Goal: Task Accomplishment & Management: Manage account settings

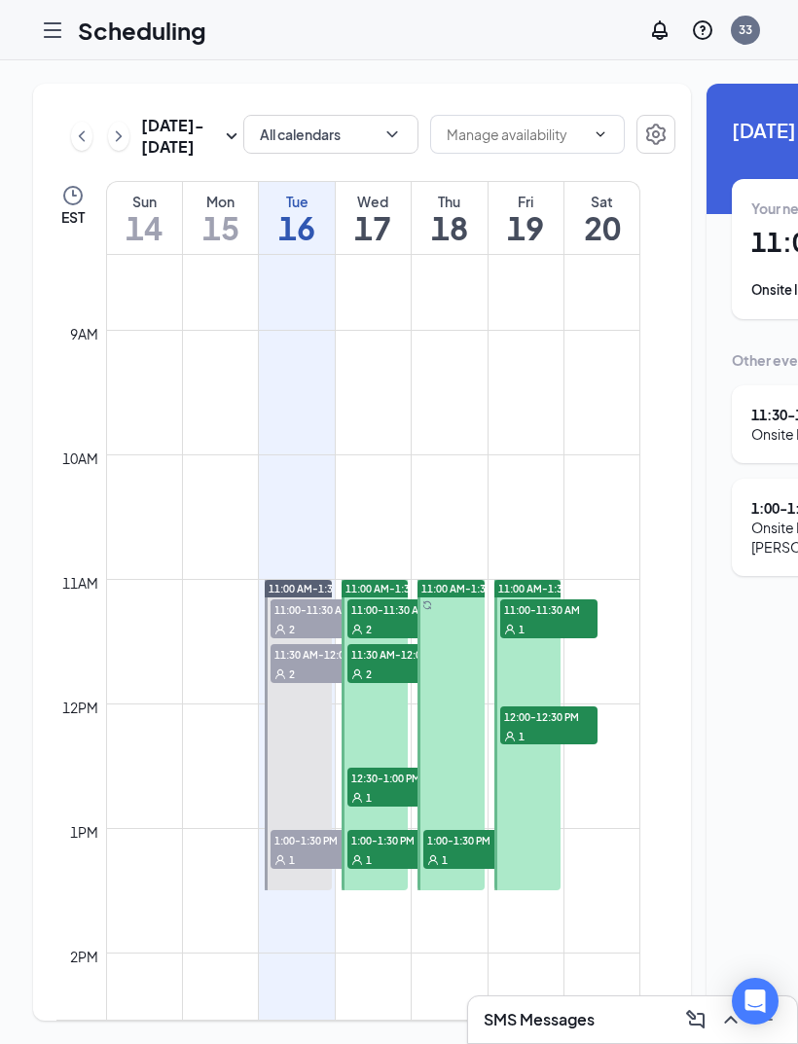
click at [53, 30] on icon "Hamburger" at bounding box center [53, 30] width 16 height 14
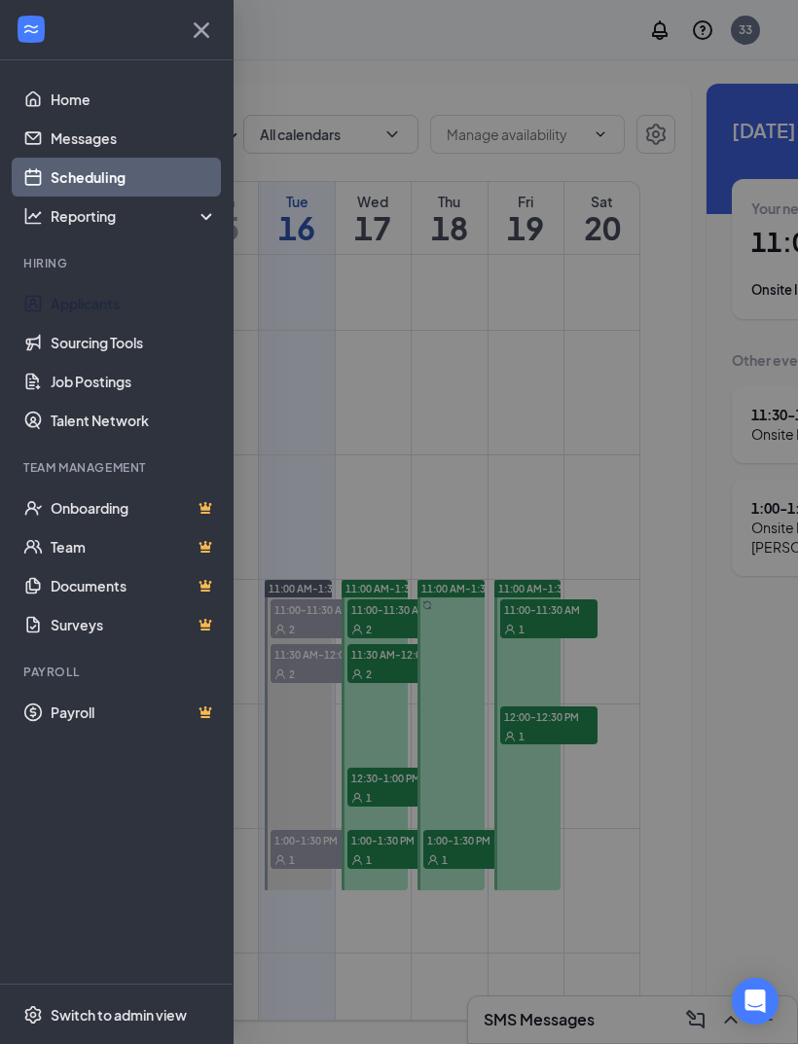
click at [164, 301] on link "Applicants" at bounding box center [134, 303] width 166 height 39
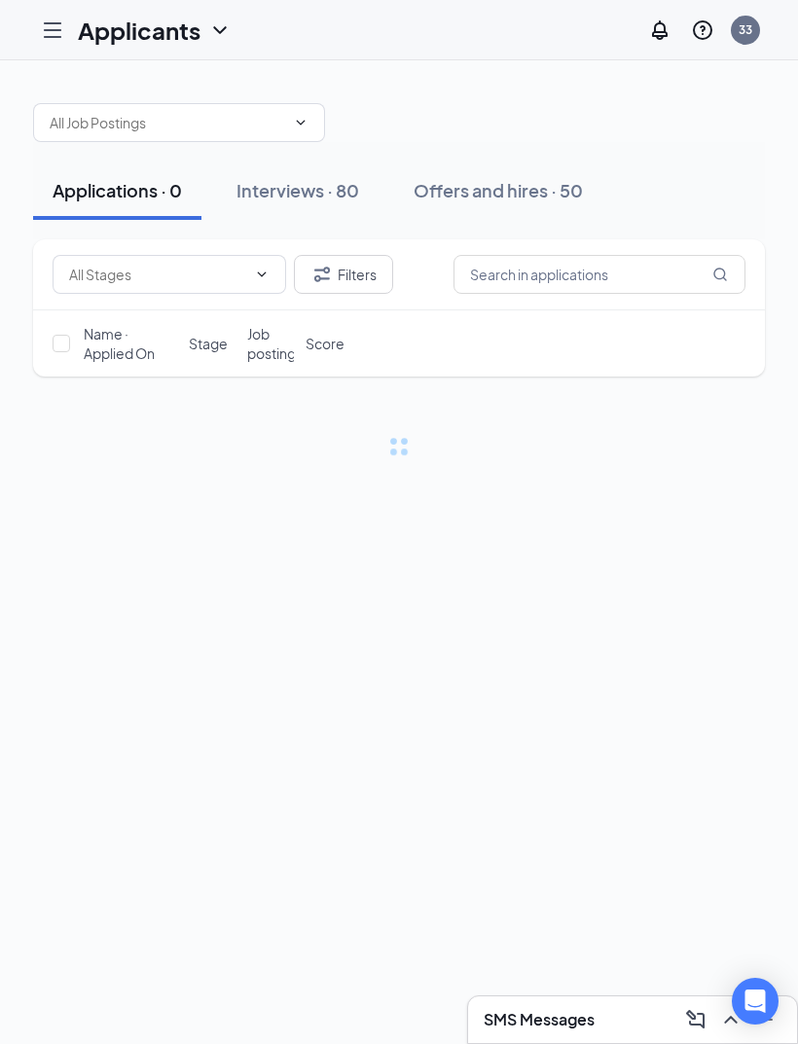
click at [344, 200] on div "Interviews · 80" at bounding box center [298, 190] width 123 height 24
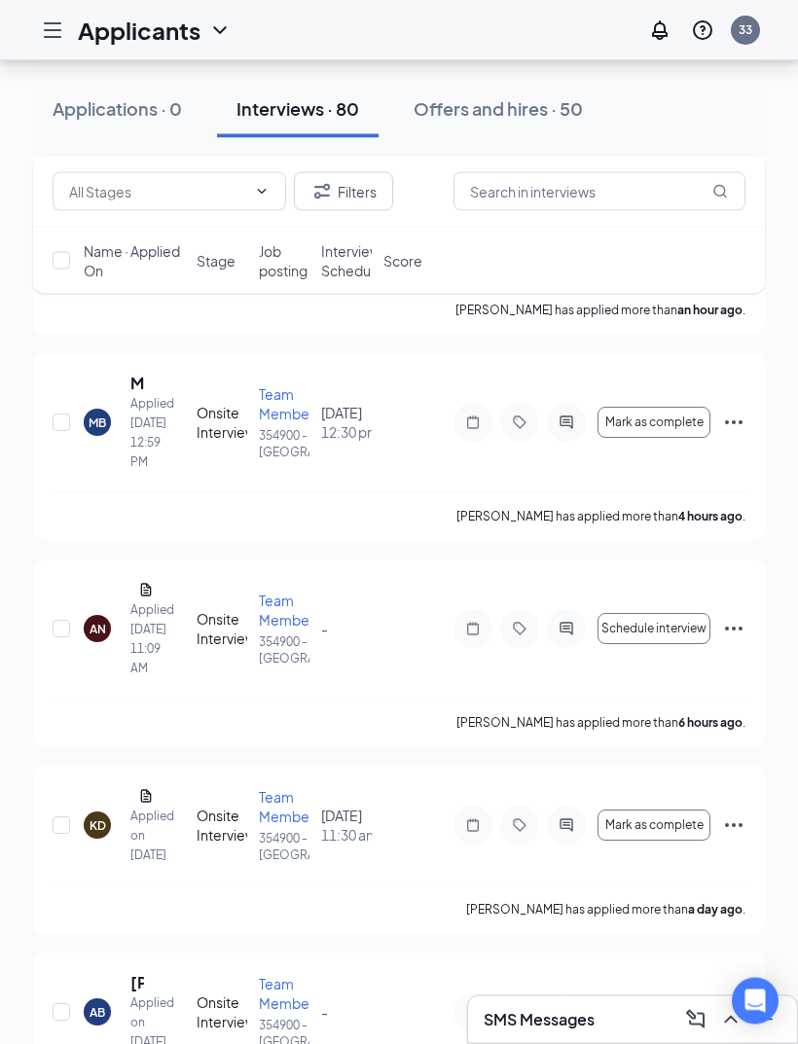
scroll to position [662, 0]
click at [734, 421] on icon "Ellipses" at bounding box center [734, 422] width 18 height 4
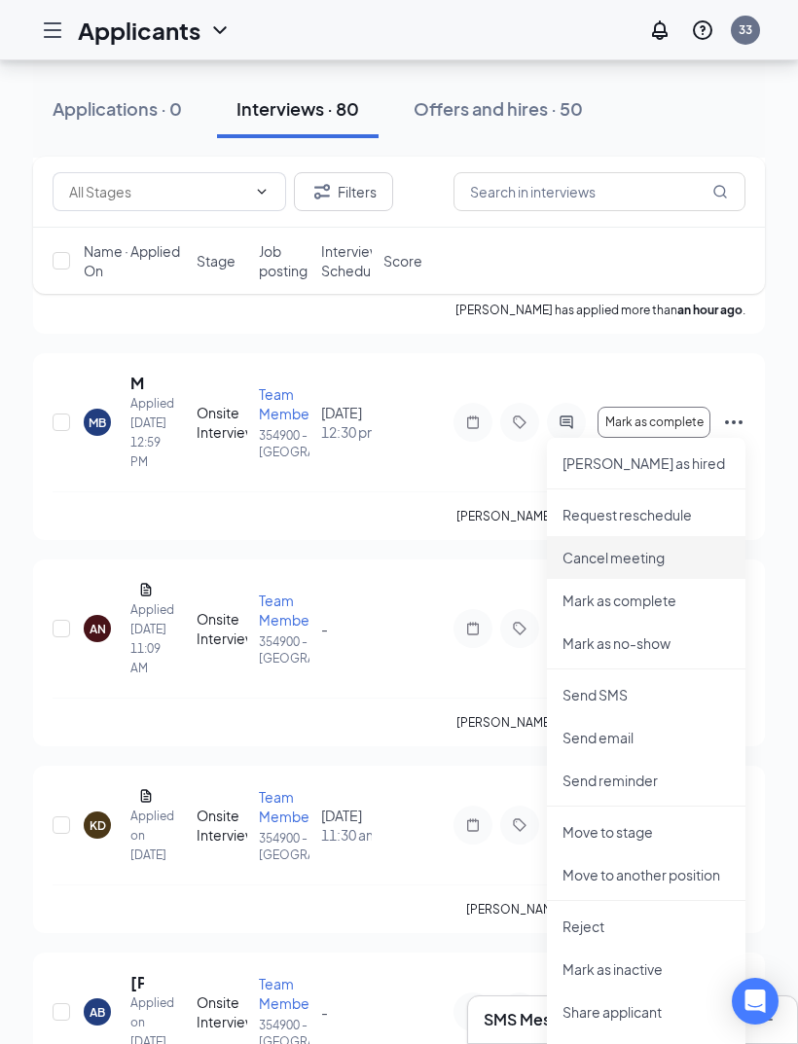
click at [691, 568] on li "Cancel meeting" at bounding box center [646, 557] width 199 height 43
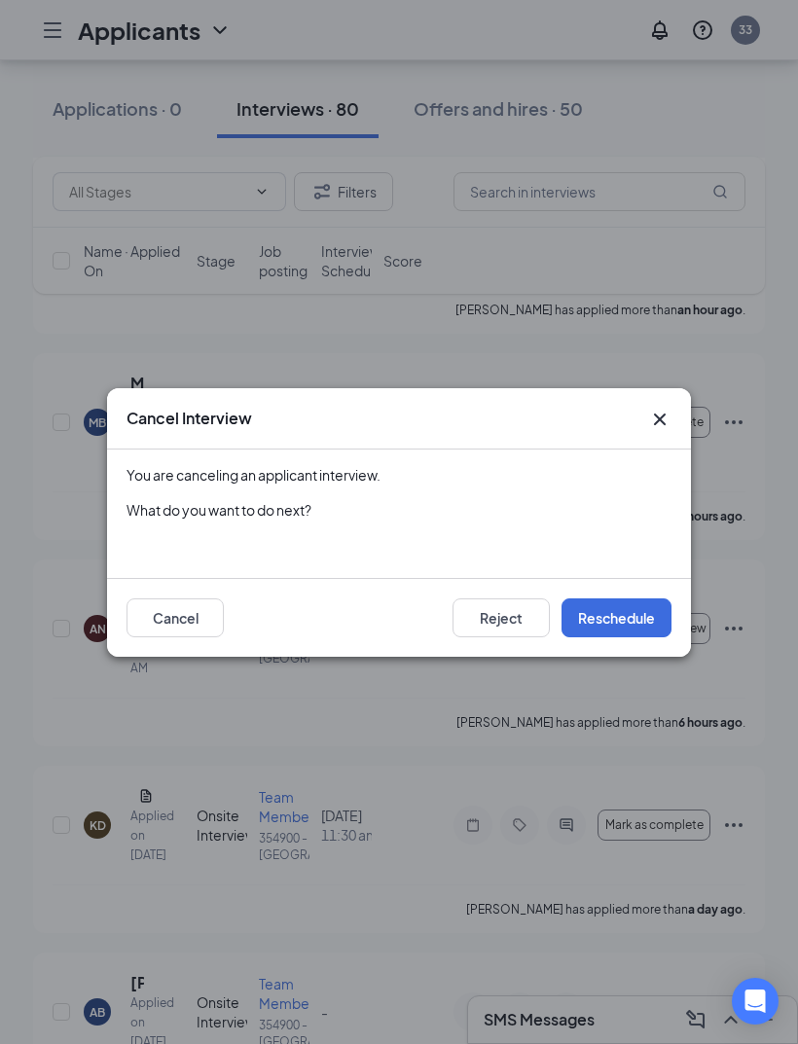
click at [653, 431] on icon "Cross" at bounding box center [659, 419] width 23 height 23
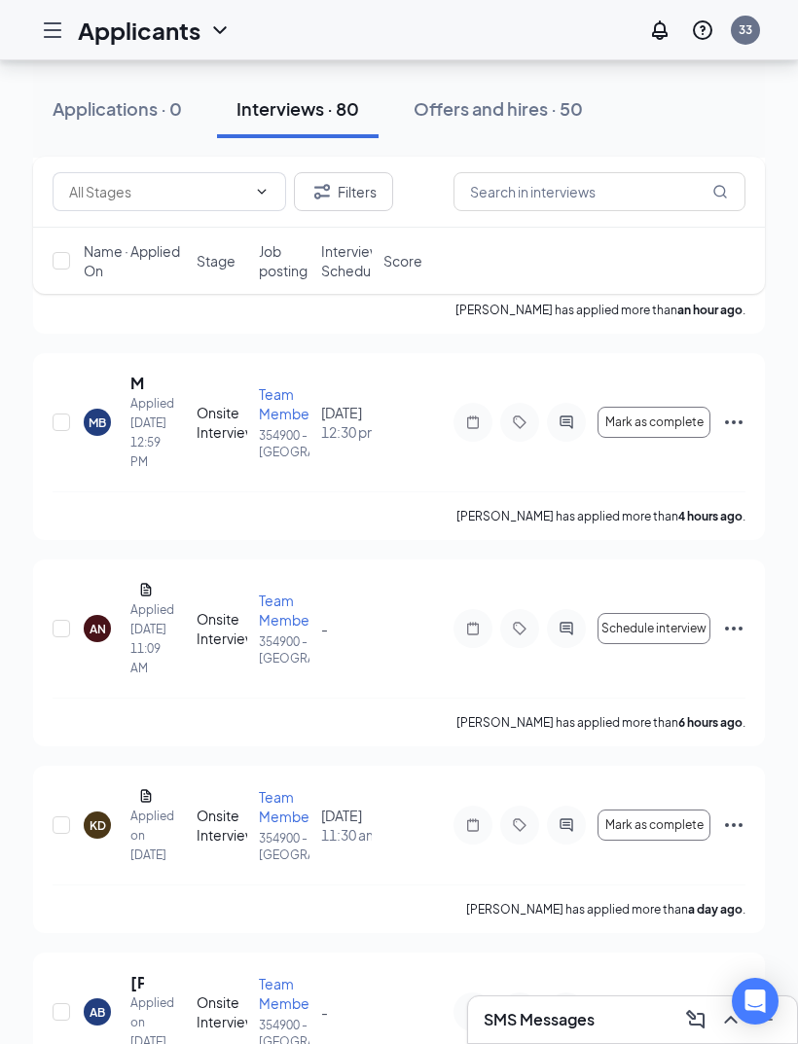
click at [741, 426] on icon "Ellipses" at bounding box center [733, 422] width 23 height 23
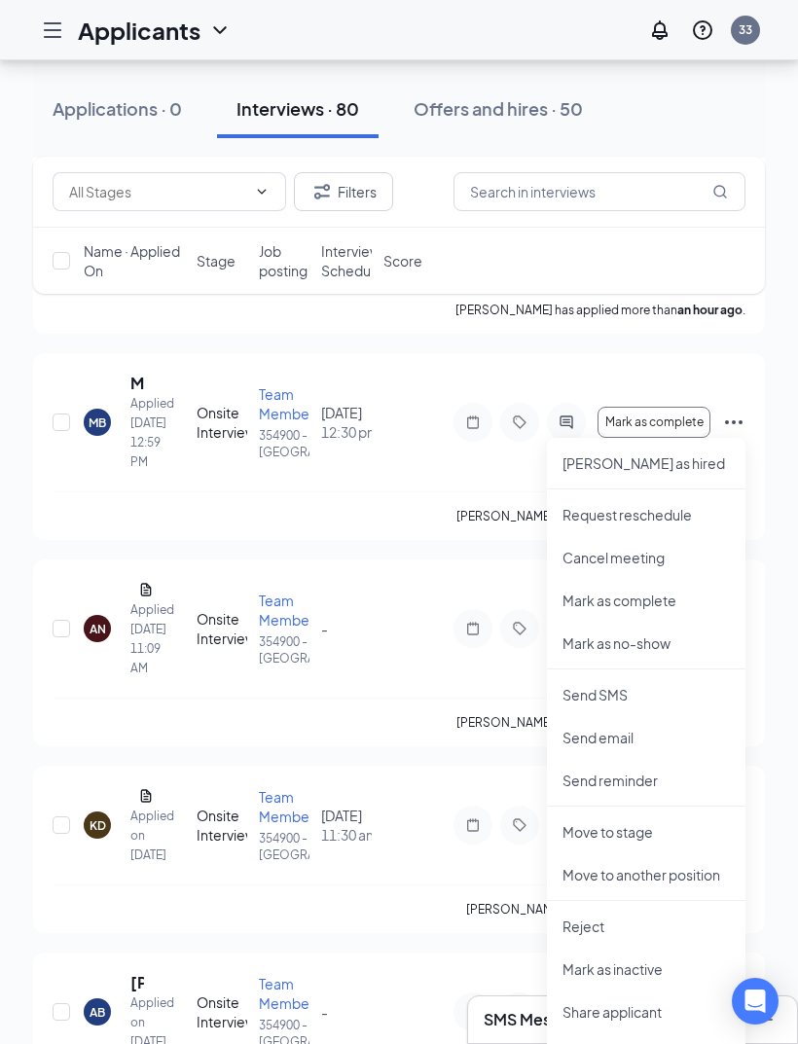
click at [695, 517] on p "Request reschedule" at bounding box center [646, 514] width 167 height 19
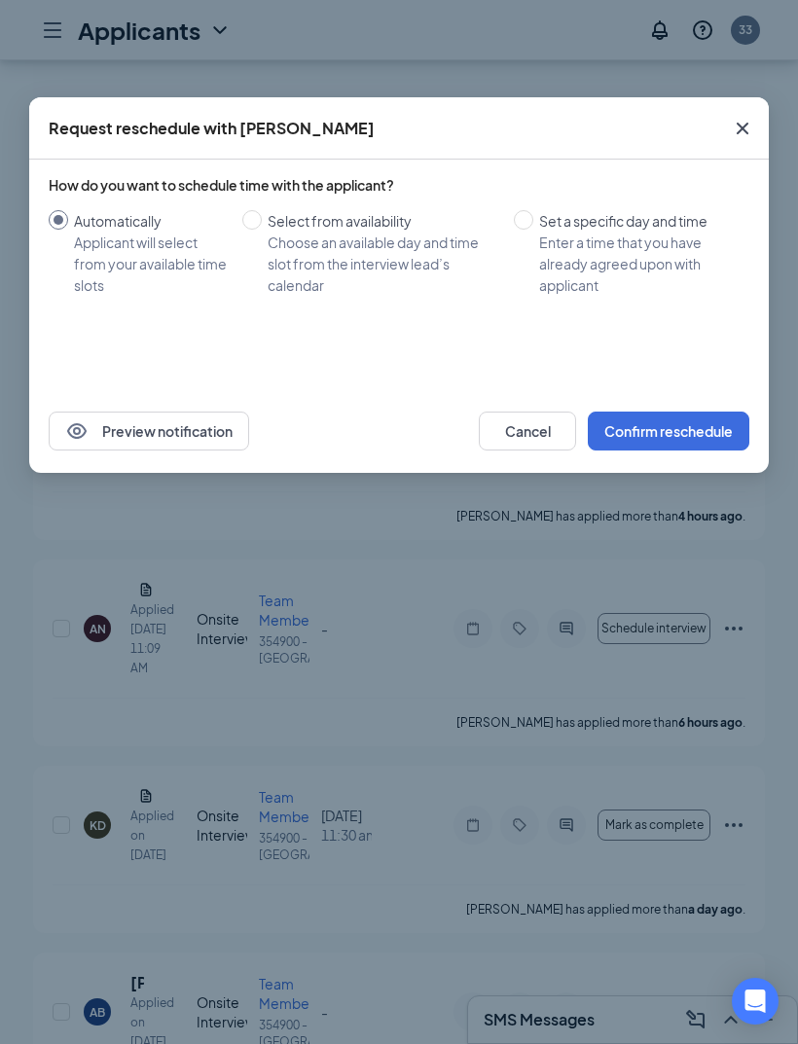
click at [536, 432] on button "Cancel" at bounding box center [527, 431] width 97 height 39
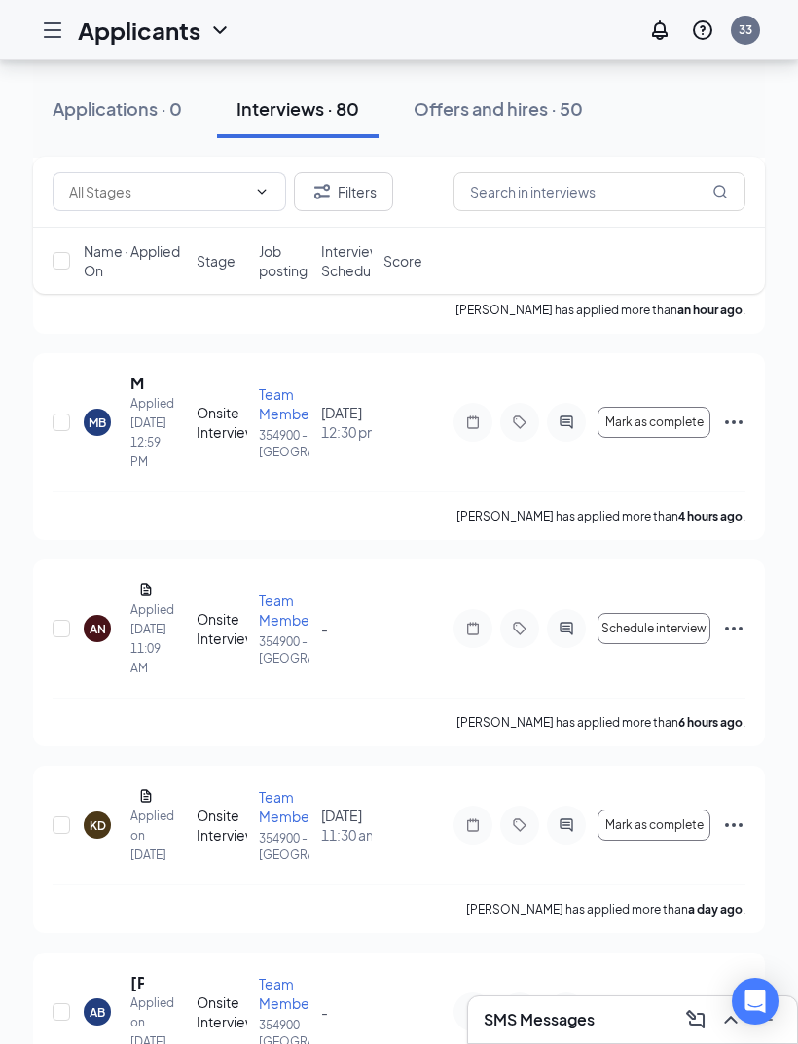
click at [725, 424] on icon "Ellipses" at bounding box center [733, 422] width 23 height 23
click at [735, 421] on icon "Ellipses" at bounding box center [734, 422] width 18 height 4
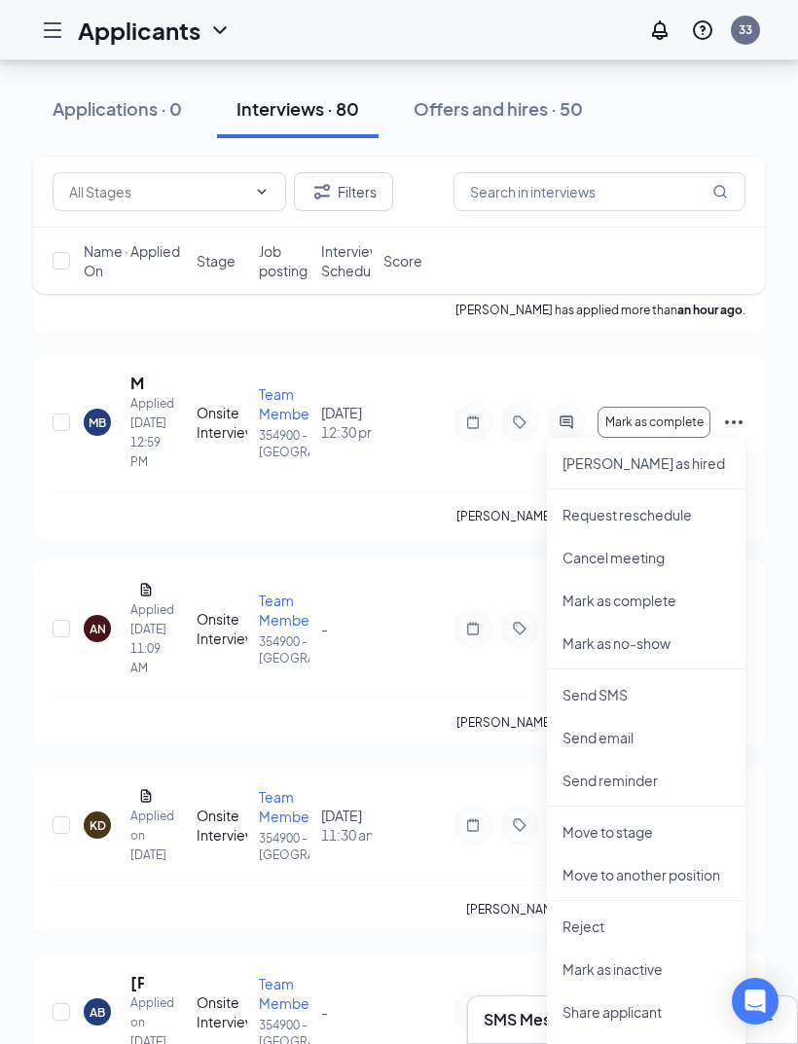
click at [728, 423] on icon "Ellipses" at bounding box center [734, 422] width 18 height 4
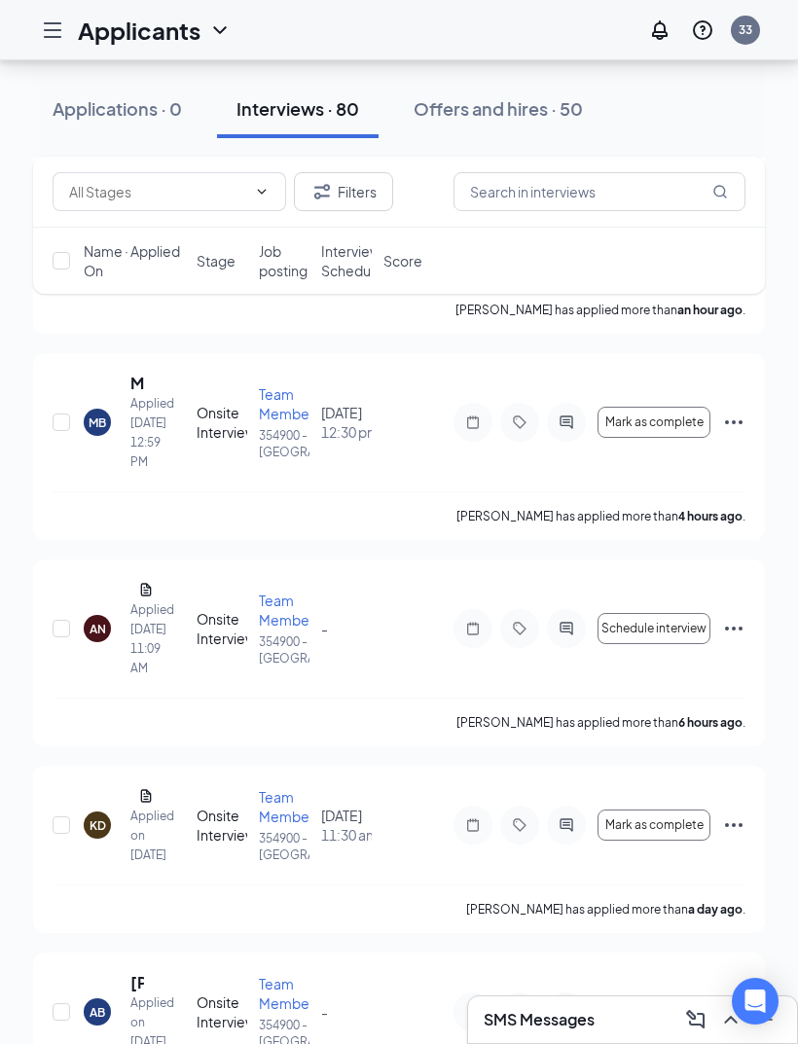
click at [733, 419] on icon "Ellipses" at bounding box center [733, 422] width 23 height 23
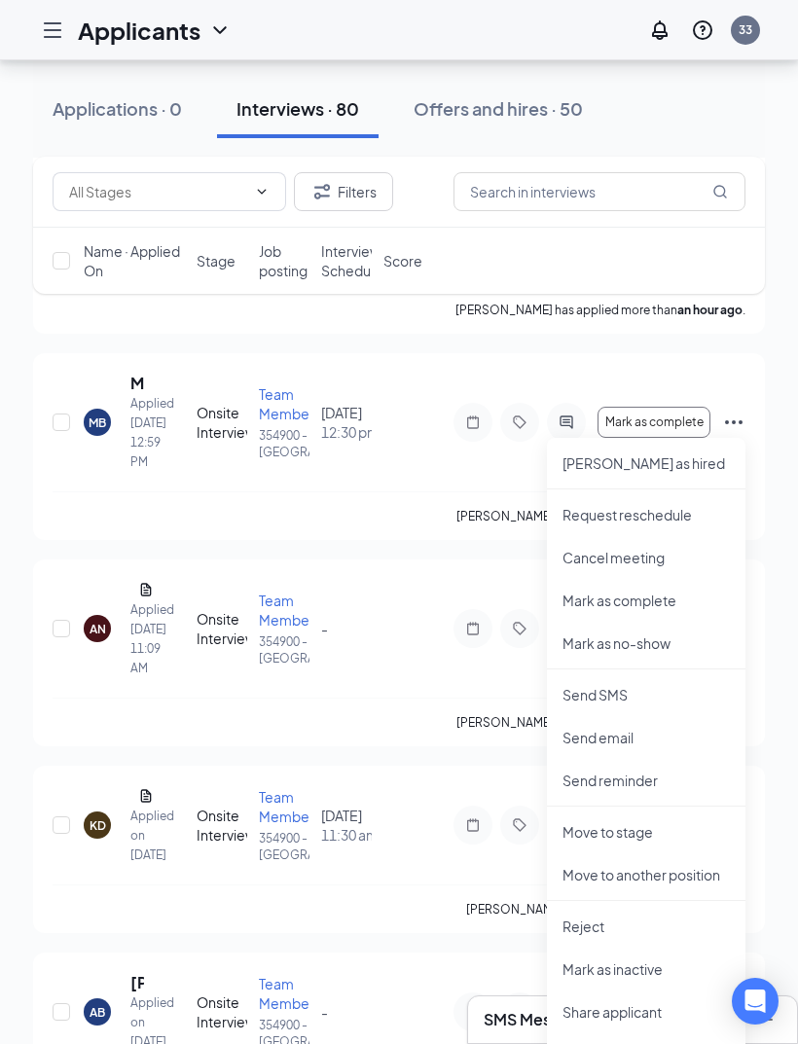
click at [475, 933] on div "[PERSON_NAME] has applied more than a day ago ." at bounding box center [399, 909] width 693 height 49
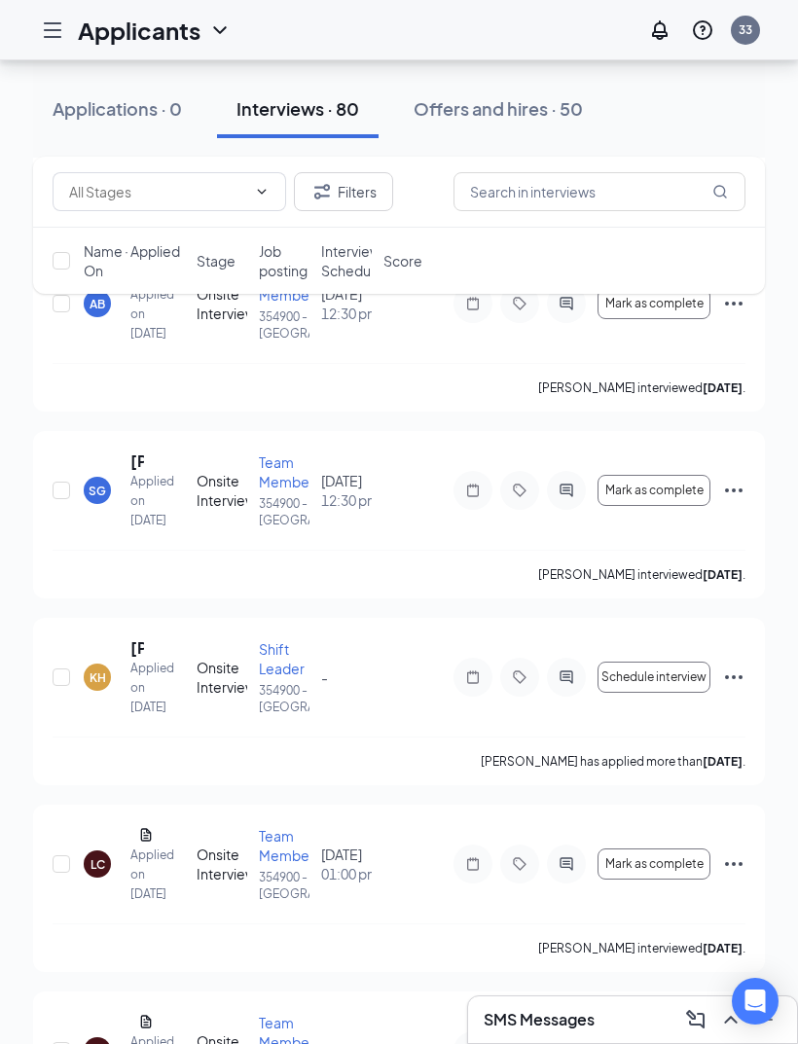
scroll to position [4321, 0]
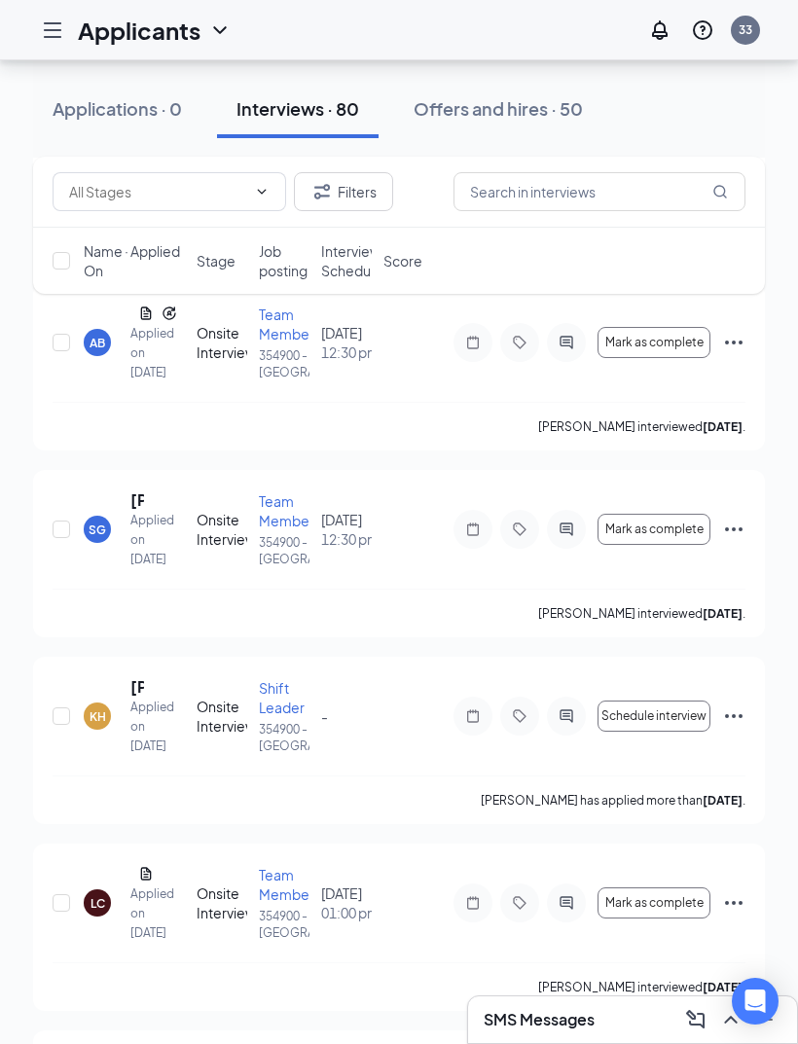
click at [733, 167] on icon "Ellipses" at bounding box center [733, 155] width 23 height 23
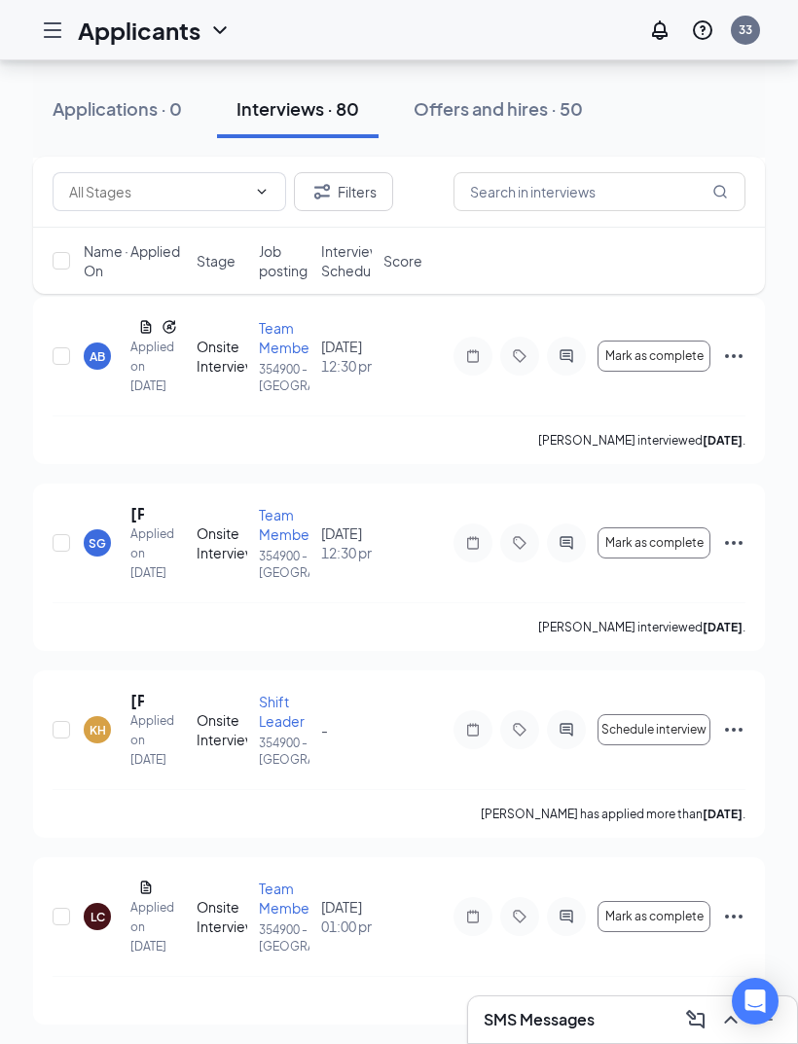
scroll to position [4298, 0]
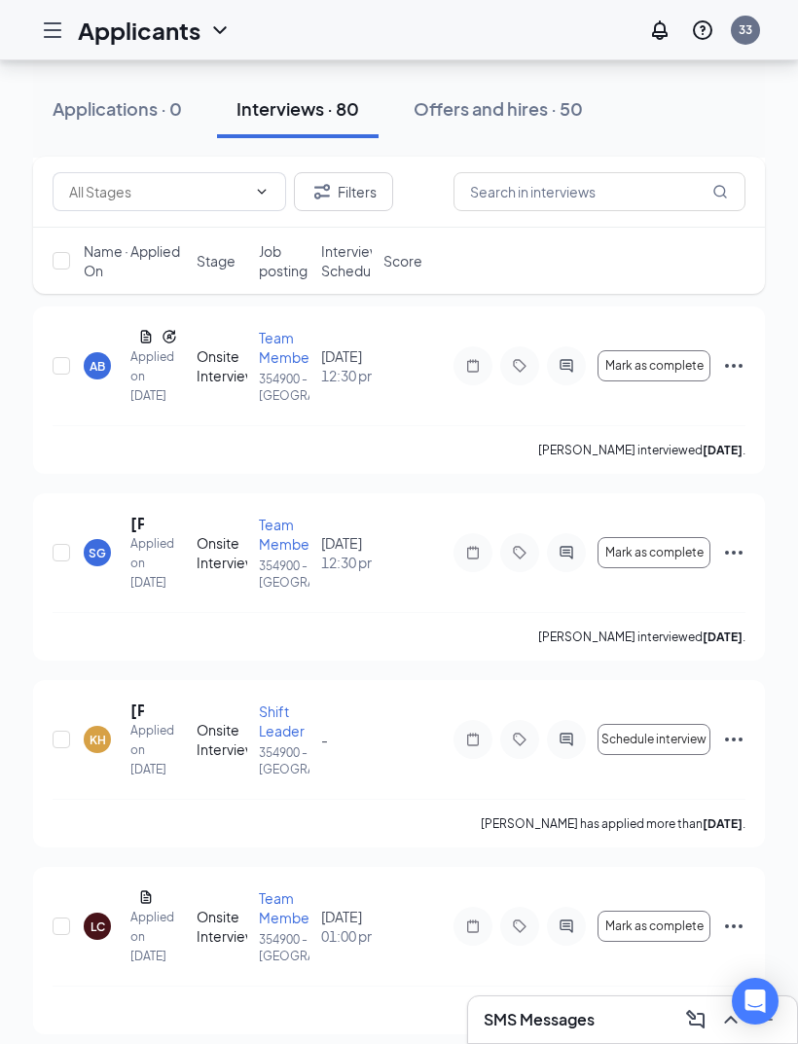
click at [279, 179] on span "Team Member" at bounding box center [286, 160] width 55 height 37
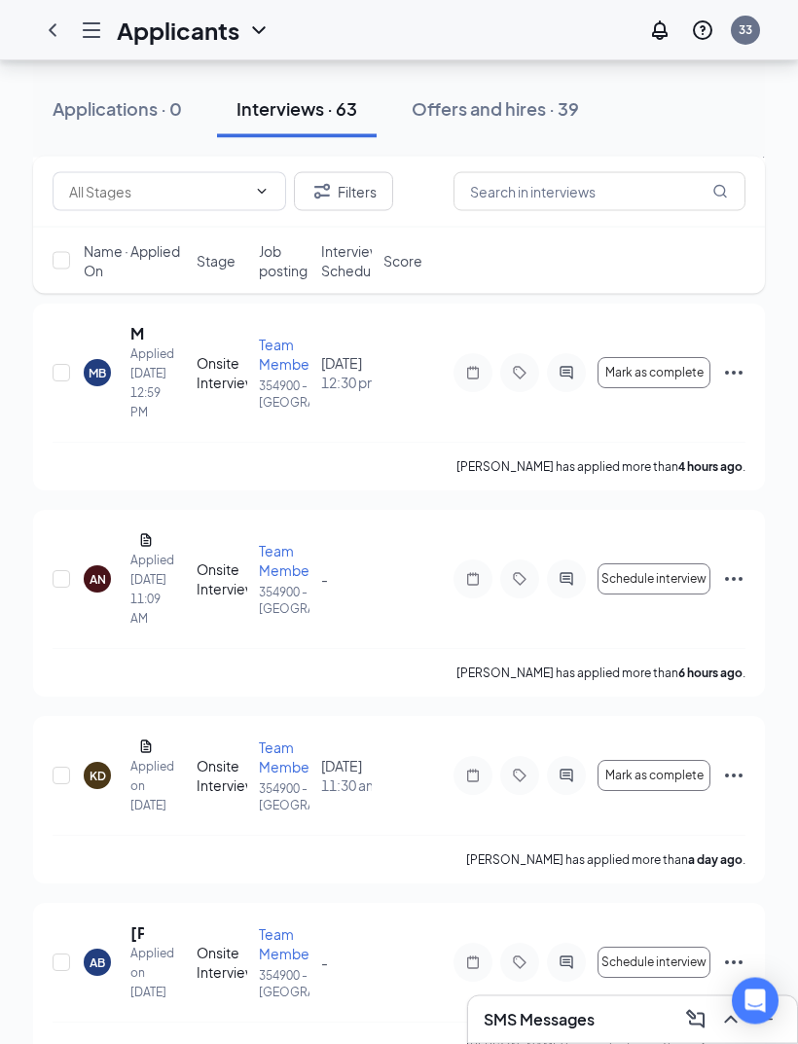
scroll to position [547, 0]
click at [733, 384] on icon "Ellipses" at bounding box center [733, 372] width 23 height 23
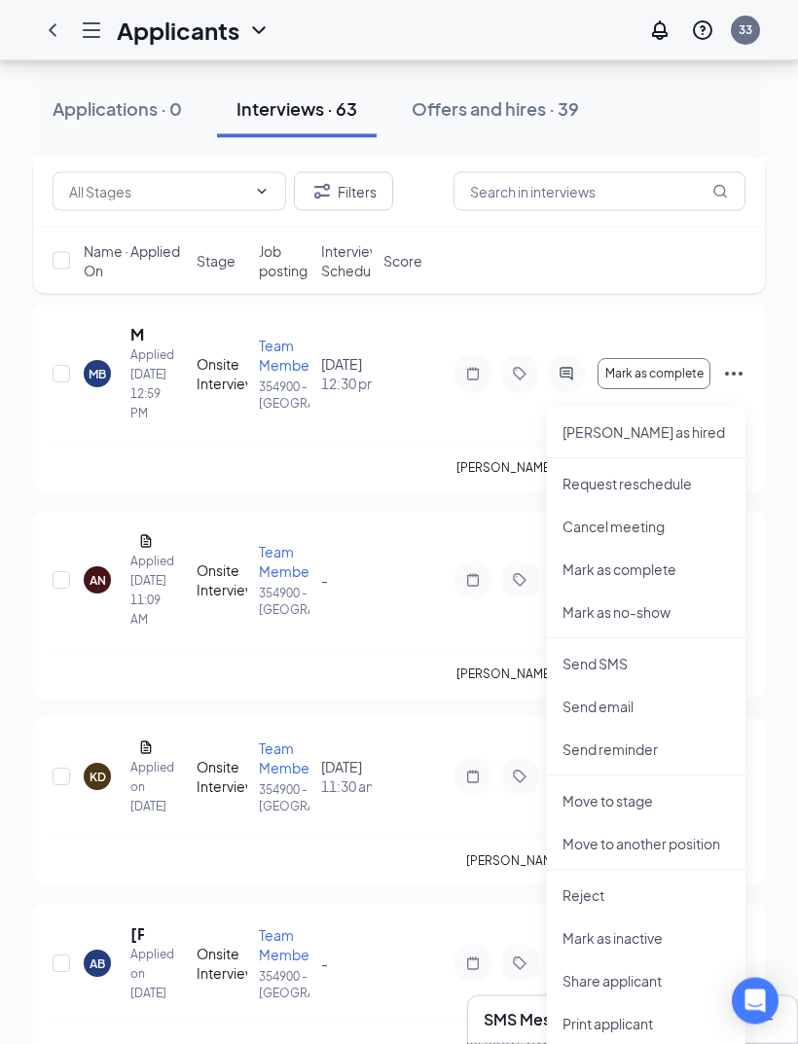
scroll to position [546, 0]
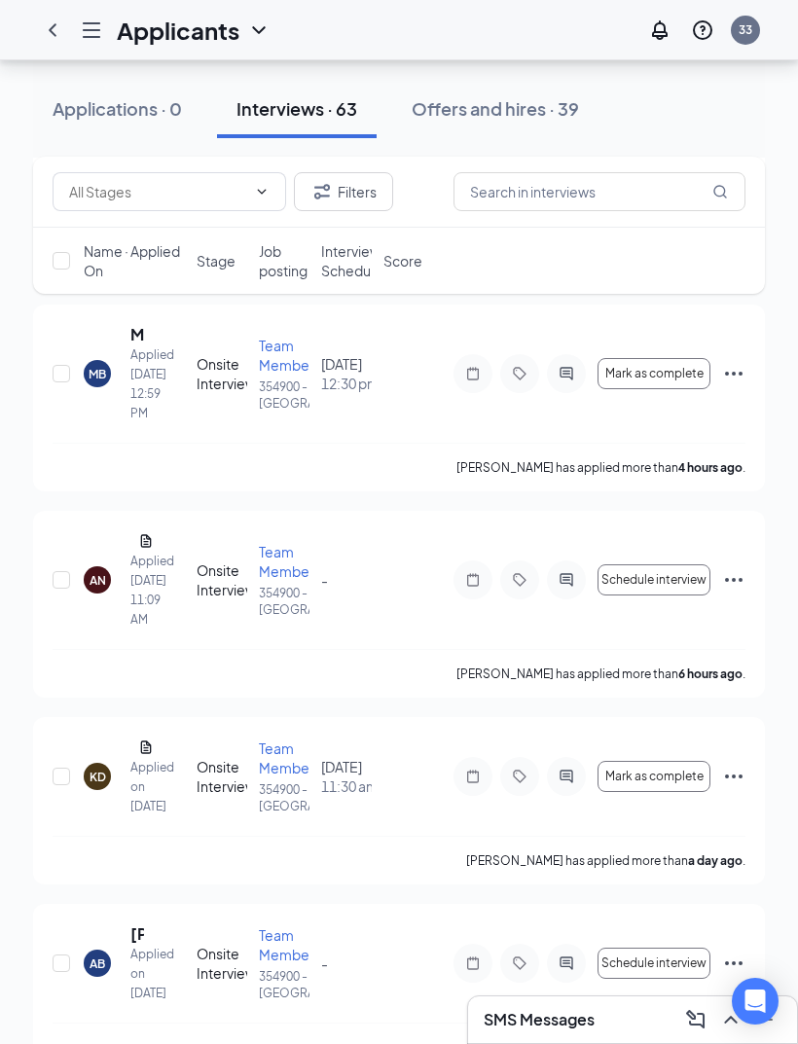
click at [288, 372] on span "Team Member" at bounding box center [286, 355] width 55 height 37
click at [271, 374] on span "Team Member" at bounding box center [286, 355] width 55 height 37
click at [272, 374] on span "Team Member" at bounding box center [286, 355] width 55 height 37
click at [228, 391] on div "Onsite Interview" at bounding box center [222, 373] width 51 height 39
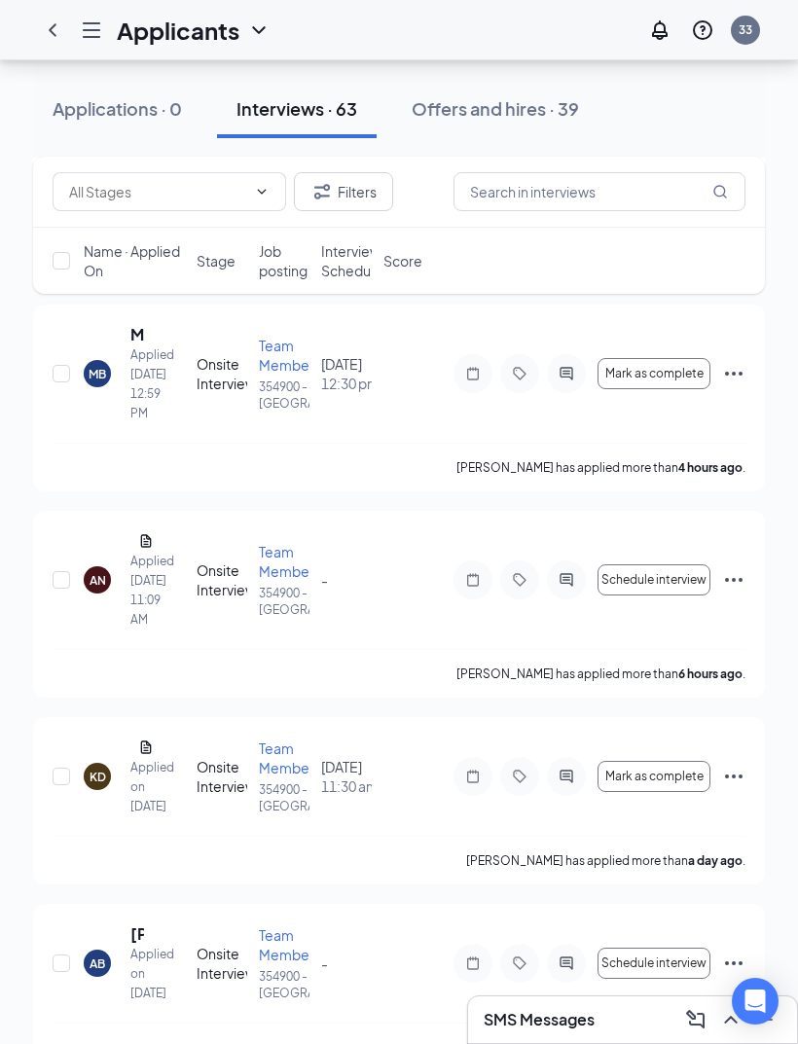
click at [711, 476] on div "[PERSON_NAME] has applied more than 4 hours ago ." at bounding box center [399, 467] width 693 height 49
click at [734, 385] on icon "Ellipses" at bounding box center [733, 373] width 23 height 23
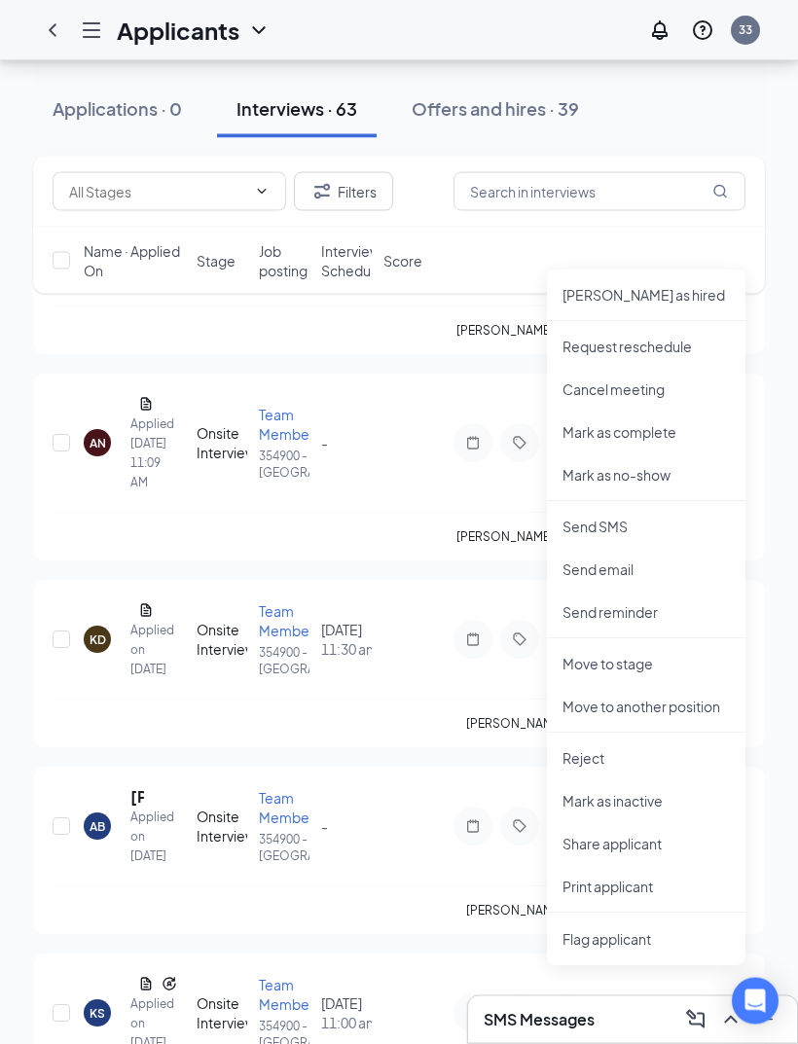
scroll to position [683, 0]
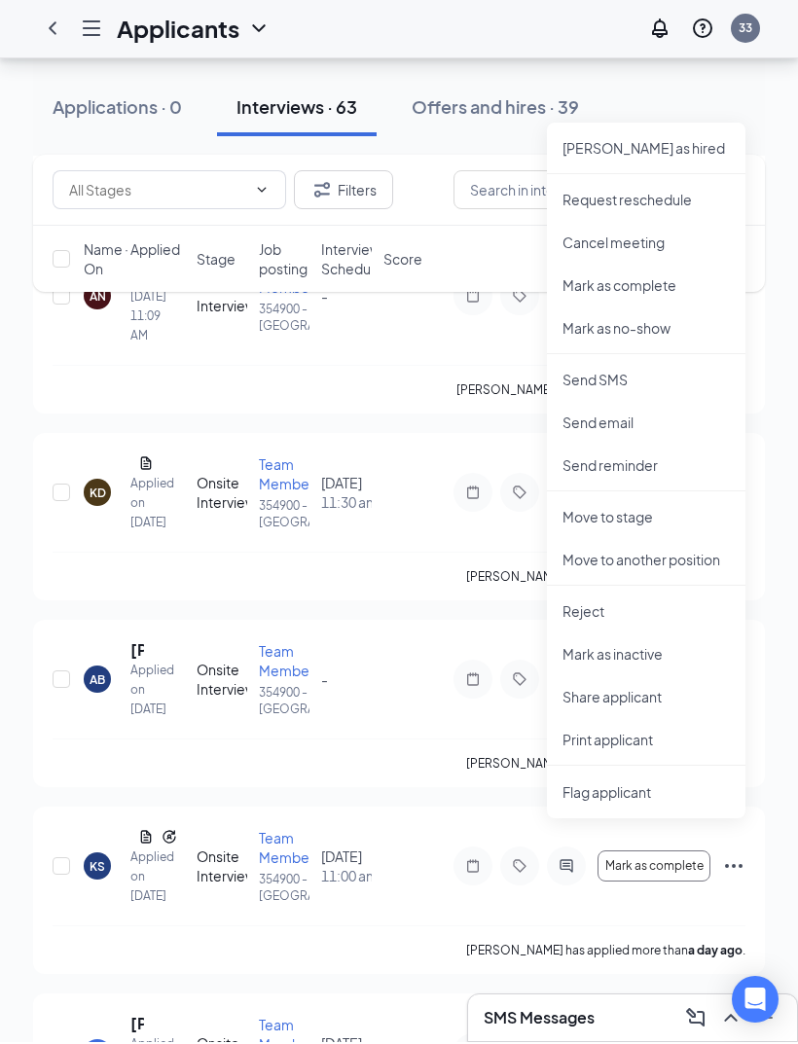
click at [678, 748] on p "Print applicant" at bounding box center [646, 741] width 167 height 19
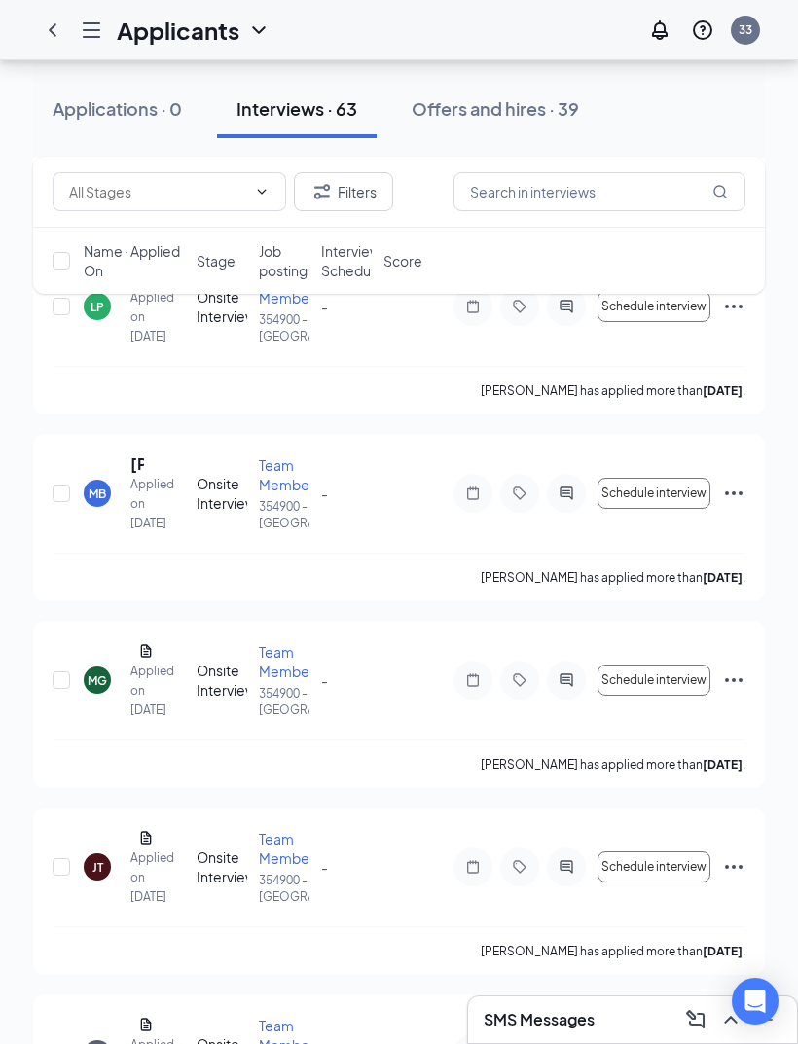
scroll to position [8857, 0]
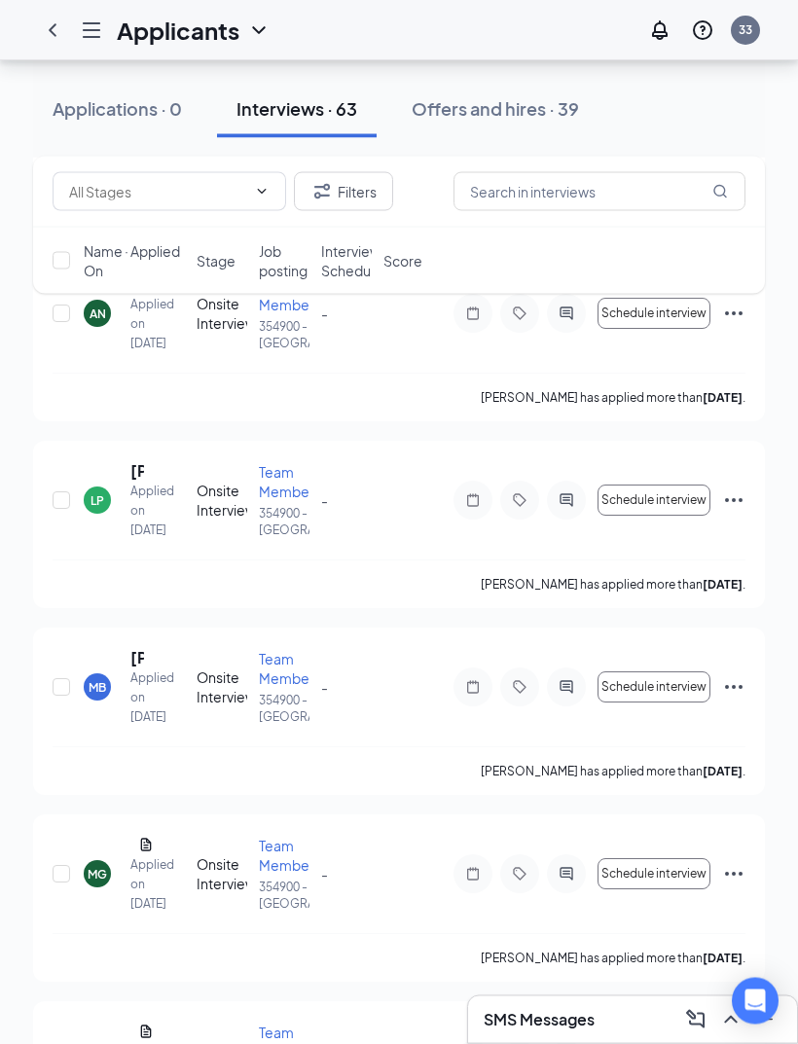
click at [574, 91] on button "Offers and hires · 39" at bounding box center [495, 109] width 206 height 58
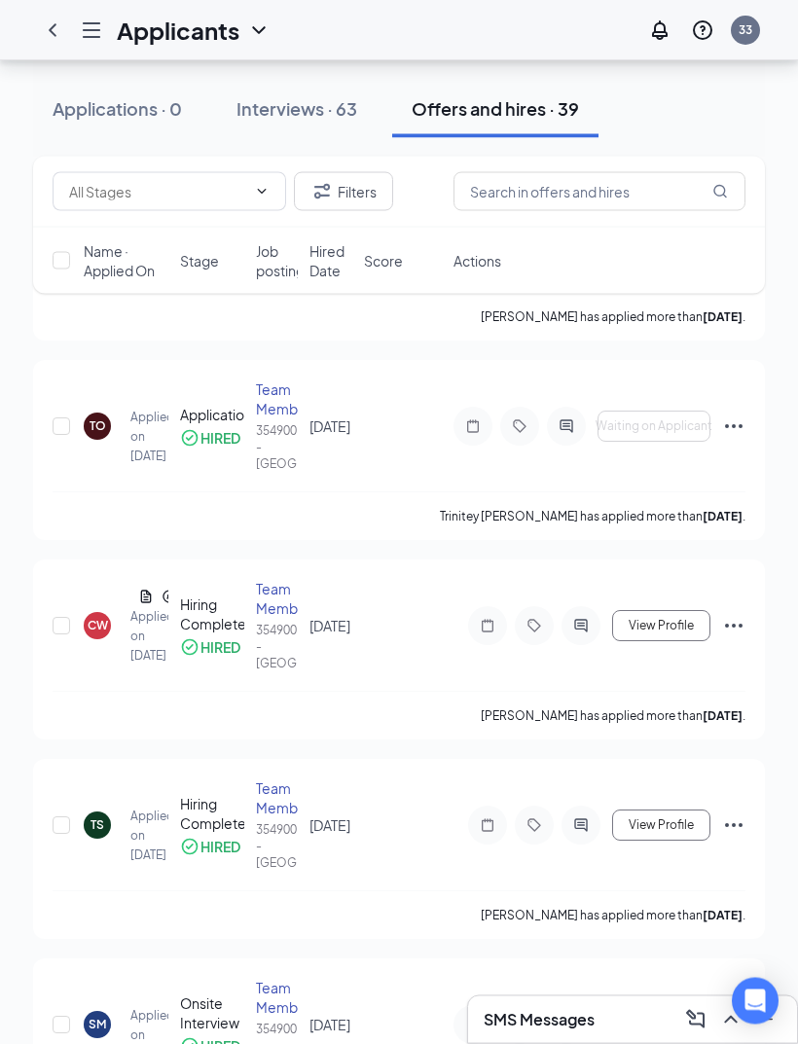
scroll to position [3669, 0]
click at [743, 438] on icon "Ellipses" at bounding box center [733, 426] width 23 height 23
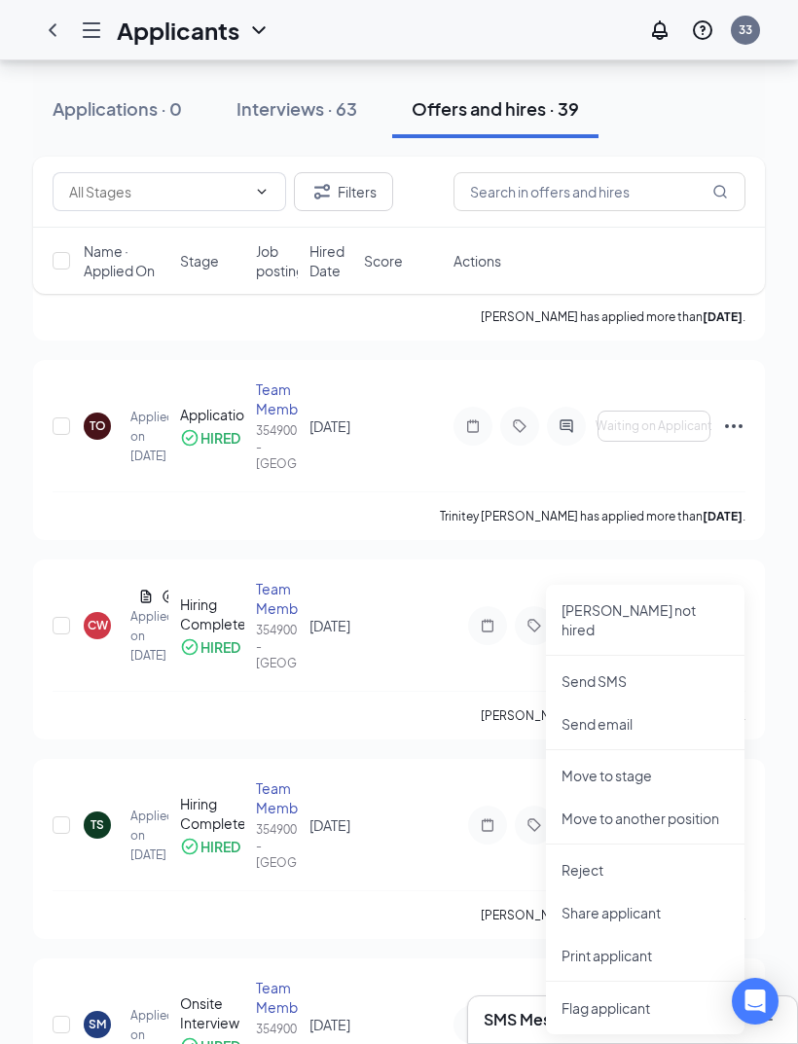
click at [698, 619] on p "[PERSON_NAME] not hired" at bounding box center [645, 620] width 167 height 39
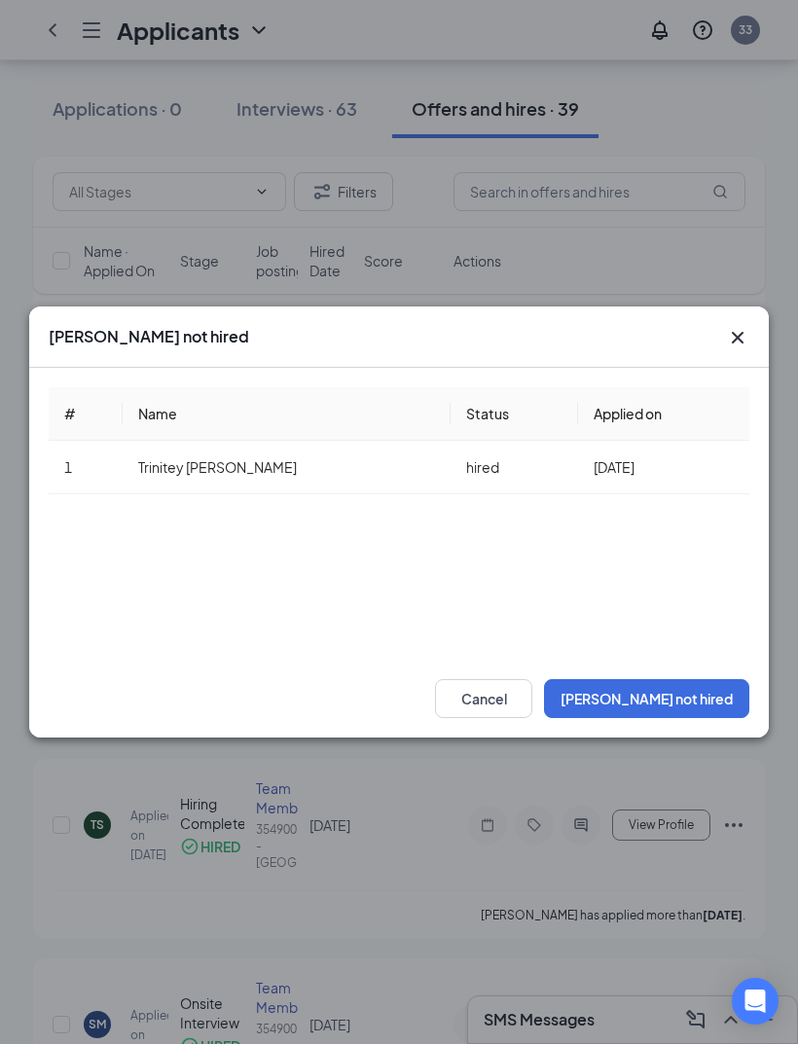
click at [692, 718] on button "[PERSON_NAME] not hired" at bounding box center [646, 698] width 205 height 39
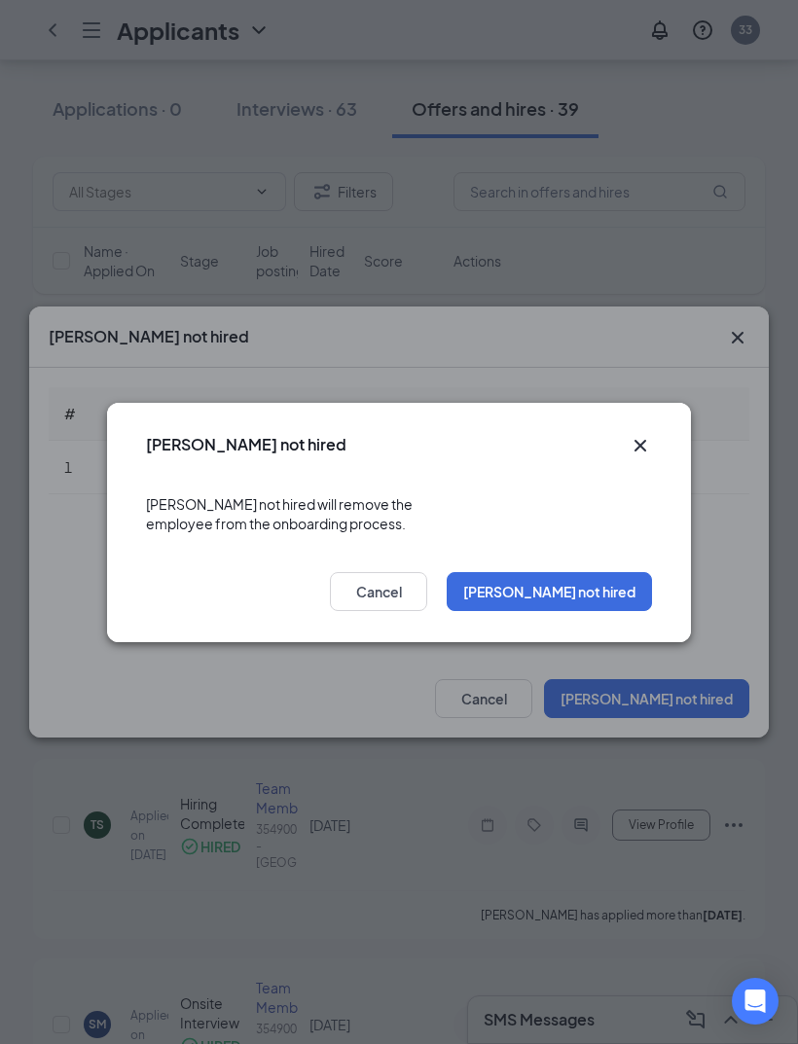
click at [618, 611] on button "[PERSON_NAME] not hired" at bounding box center [549, 591] width 205 height 39
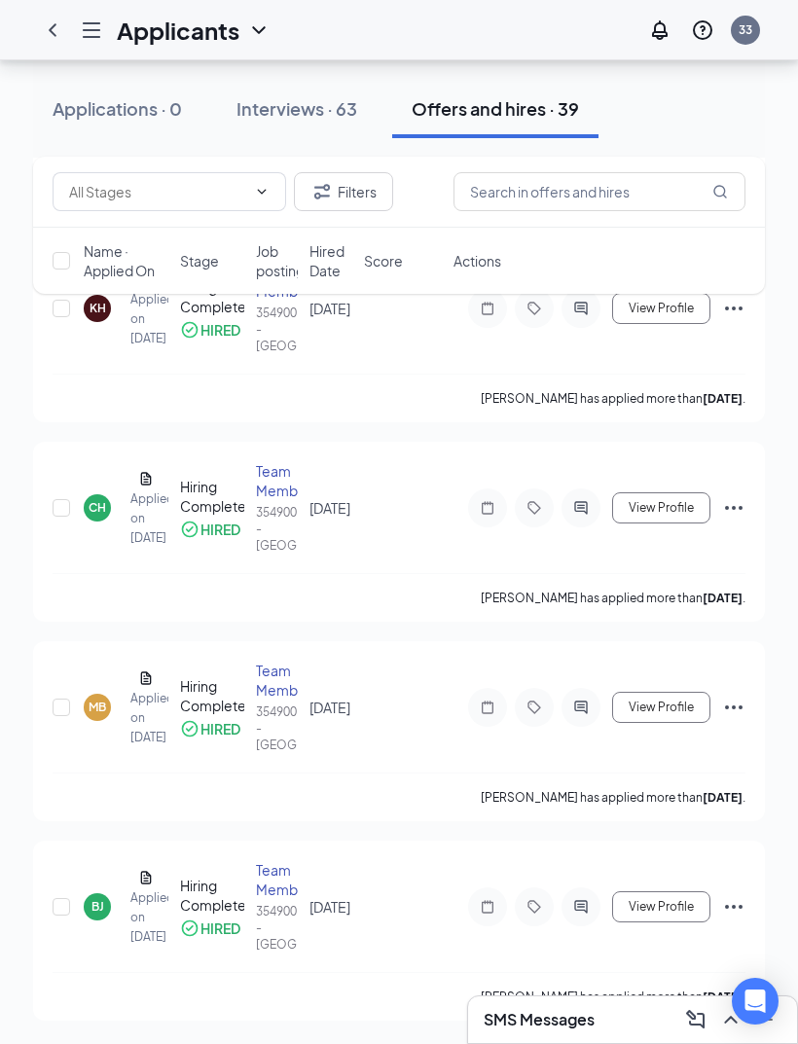
scroll to position [7544, 0]
